Goal: Information Seeking & Learning: Learn about a topic

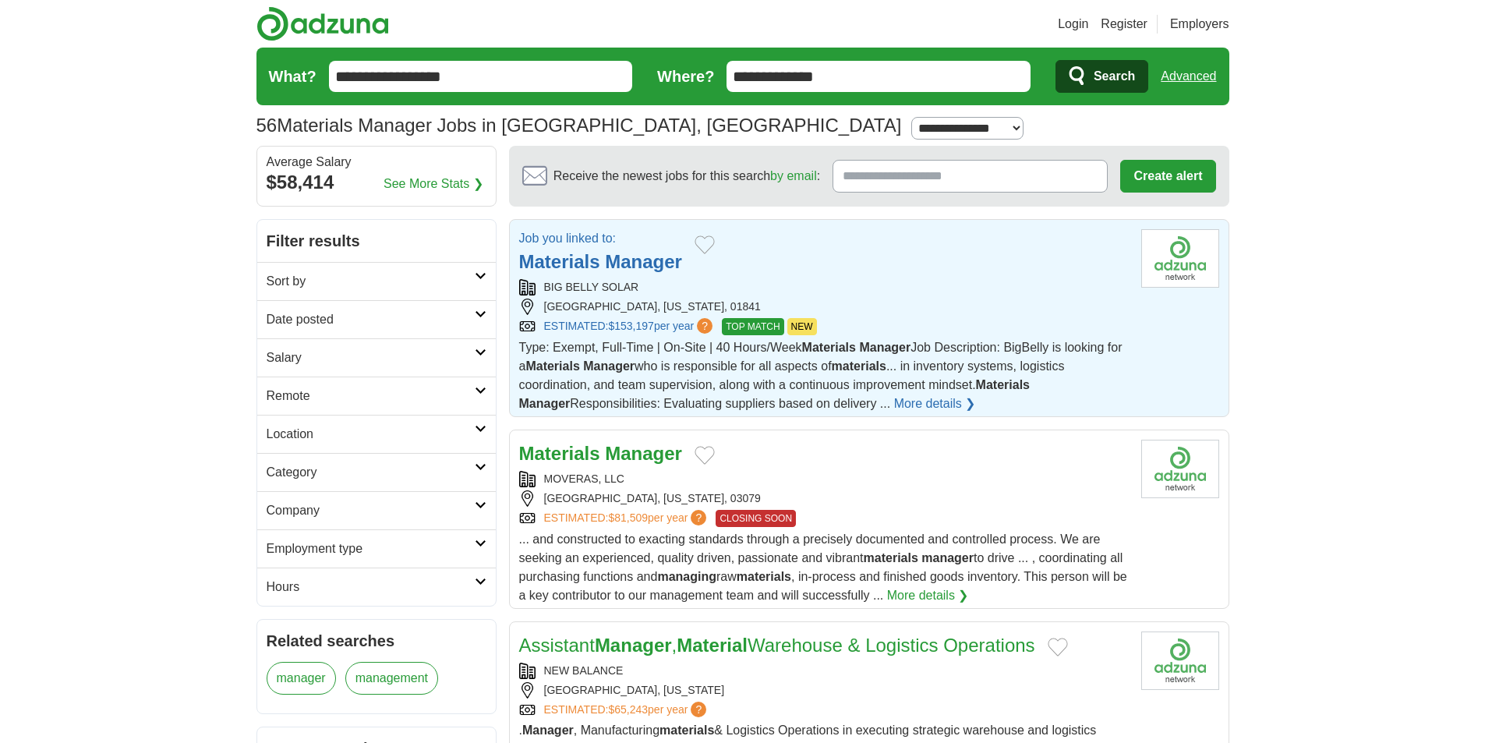
click at [846, 274] on div "Job you linked to: Materials Manager" at bounding box center [823, 252] width 609 height 47
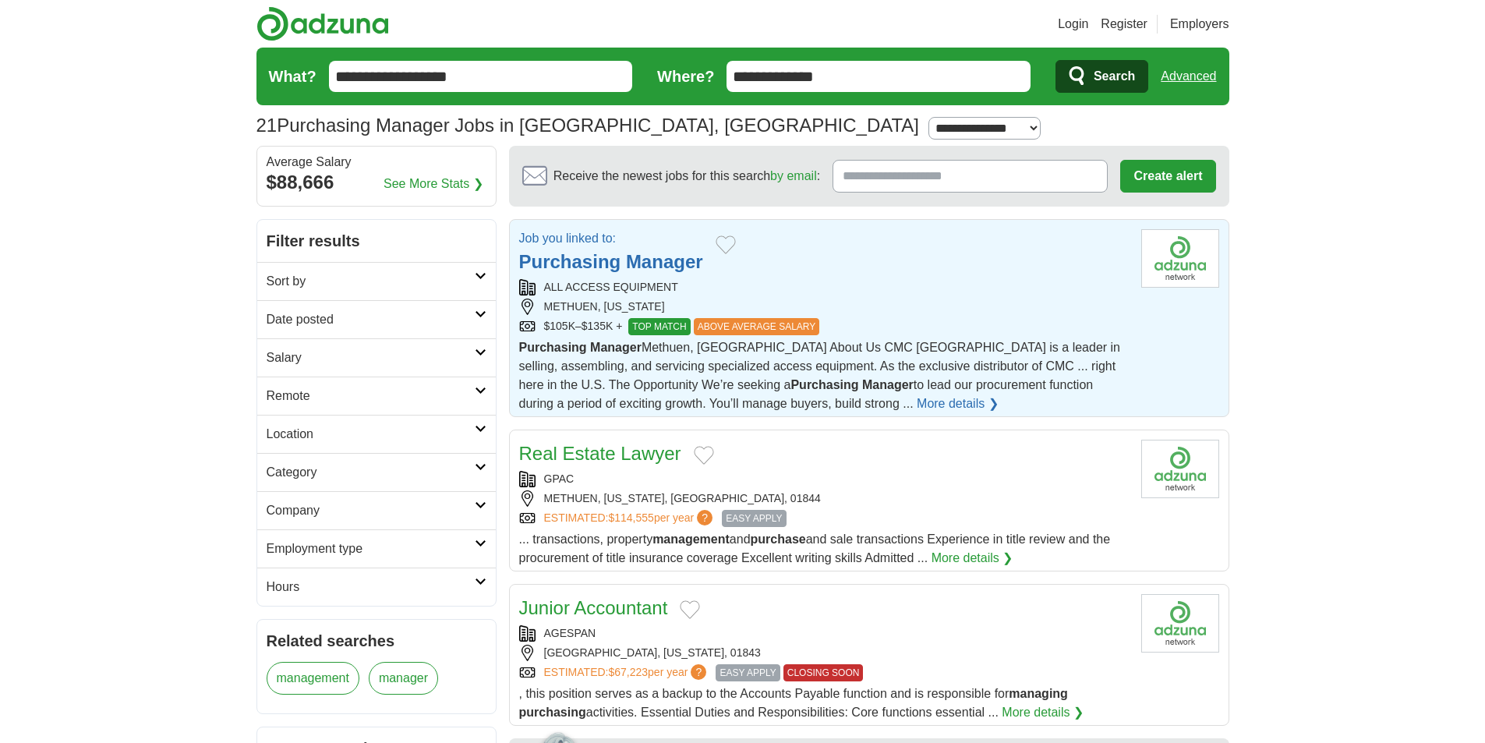
click at [669, 263] on strong "Manager" at bounding box center [664, 261] width 77 height 21
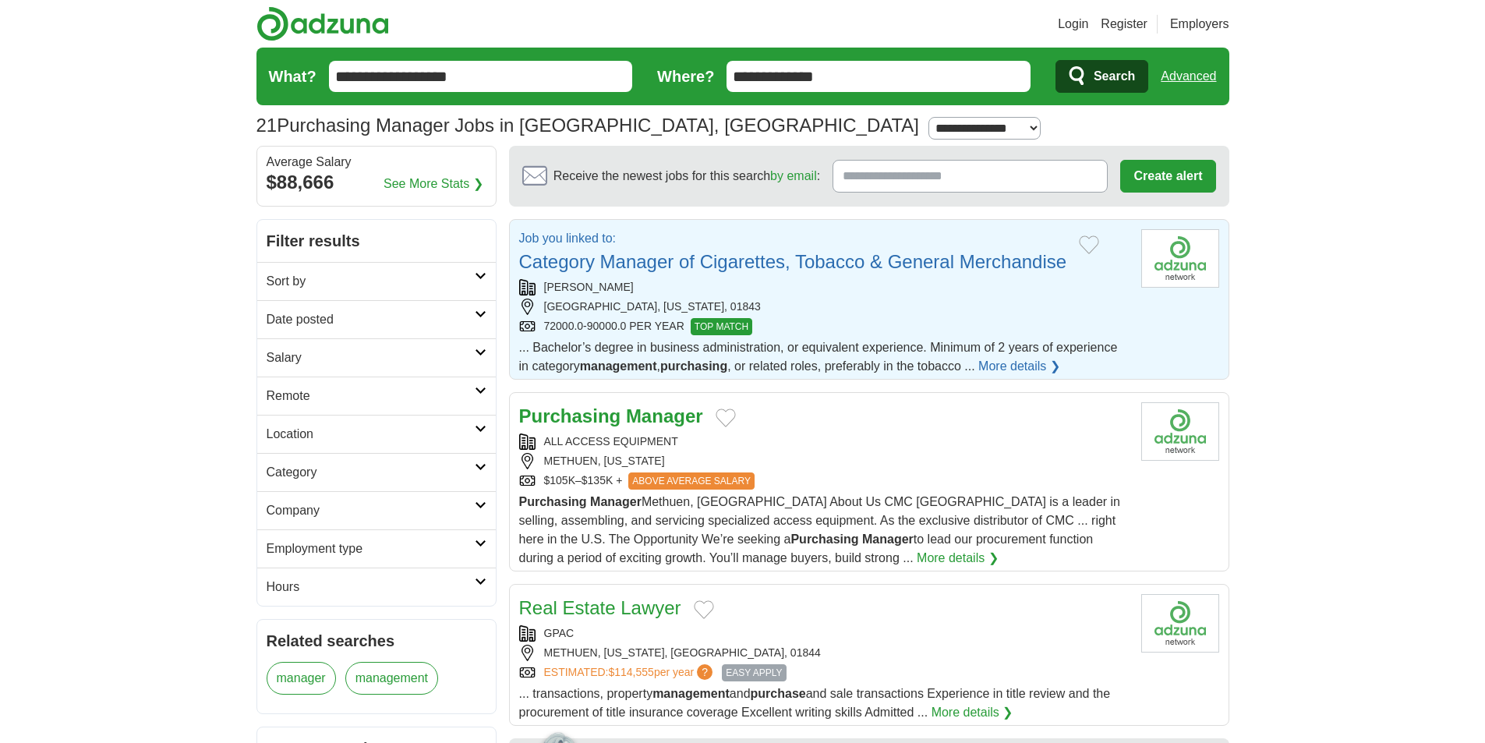
click at [807, 250] on h2 "Job you linked to: Category Manager of Cigarettes, Tobacco & General Merchandise" at bounding box center [793, 252] width 548 height 47
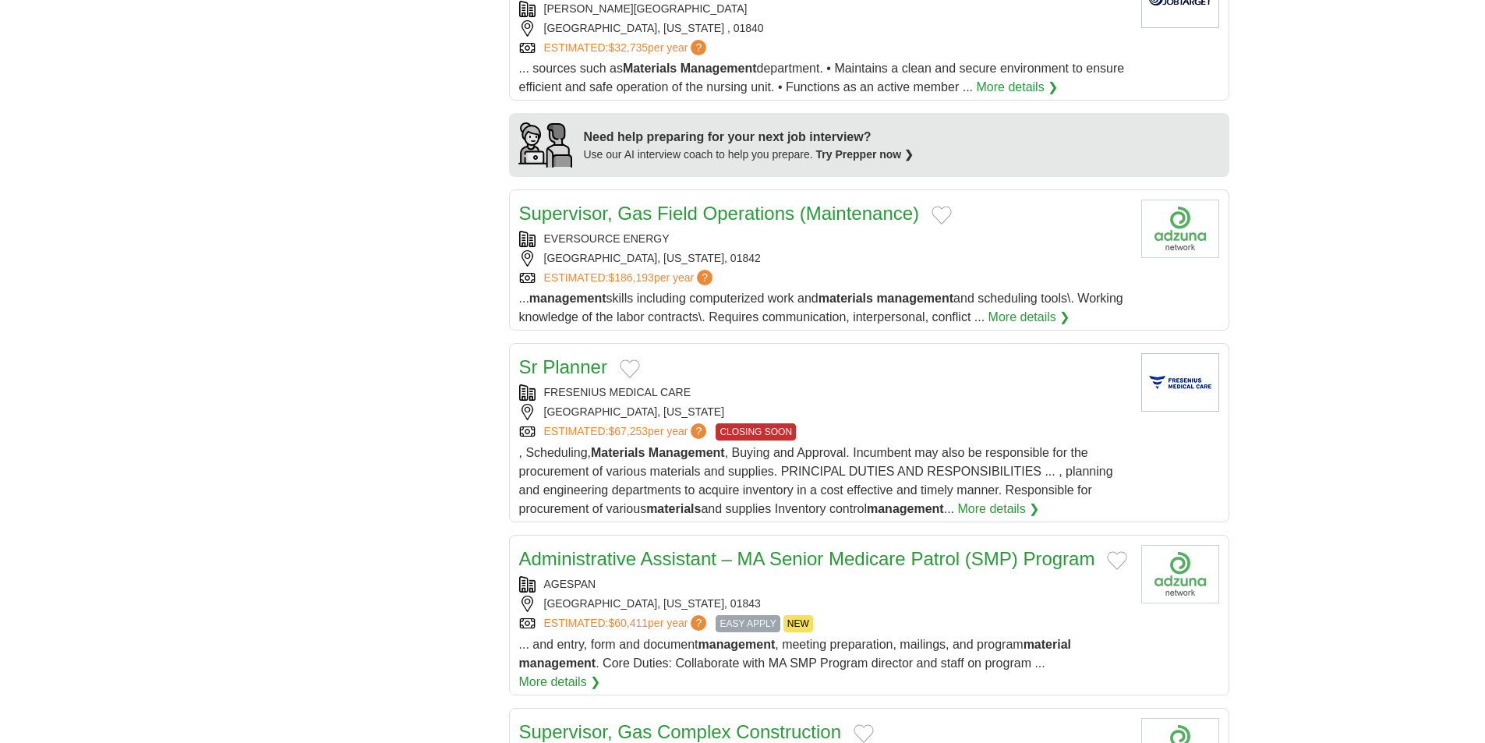
scroll to position [1247, 0]
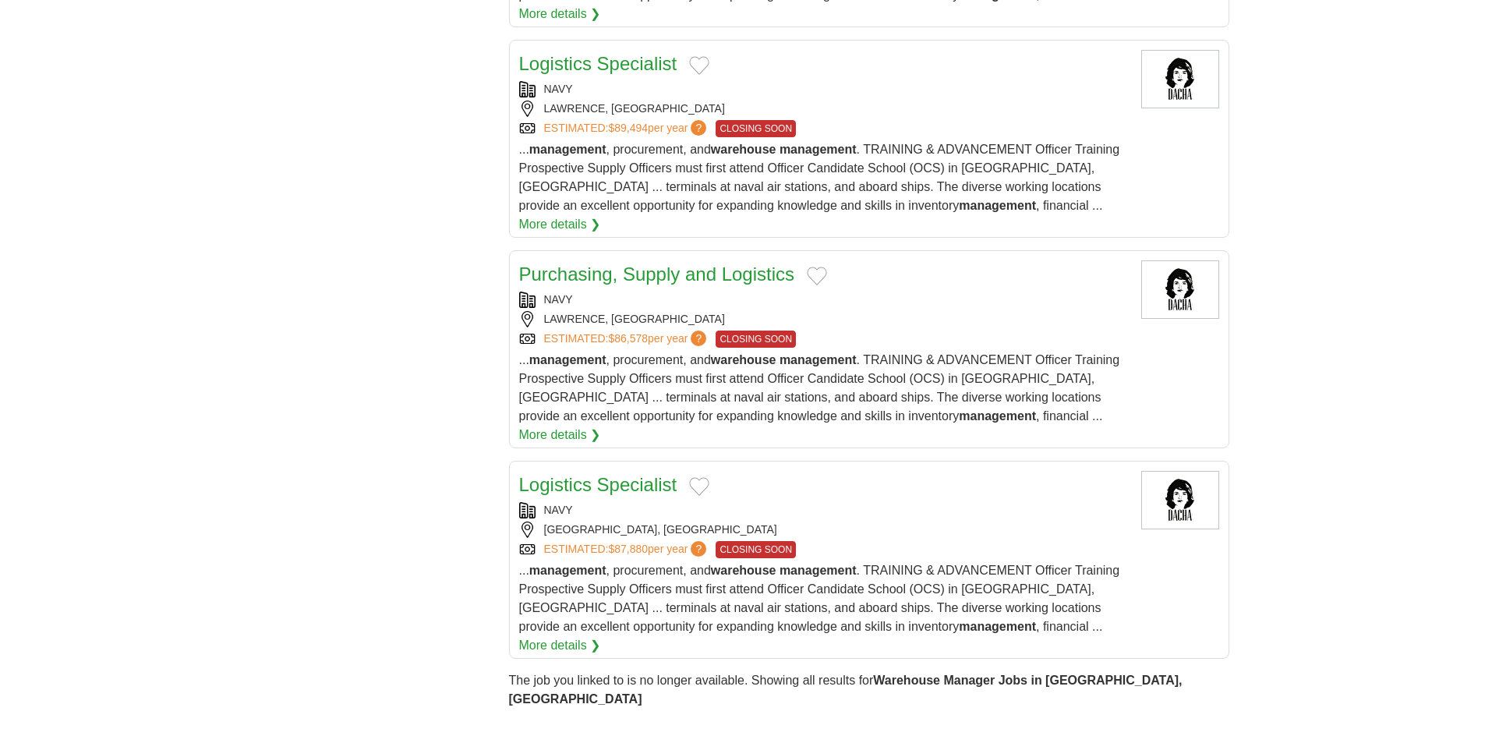
scroll to position [1870, 0]
